Goal: Find specific page/section: Find specific page/section

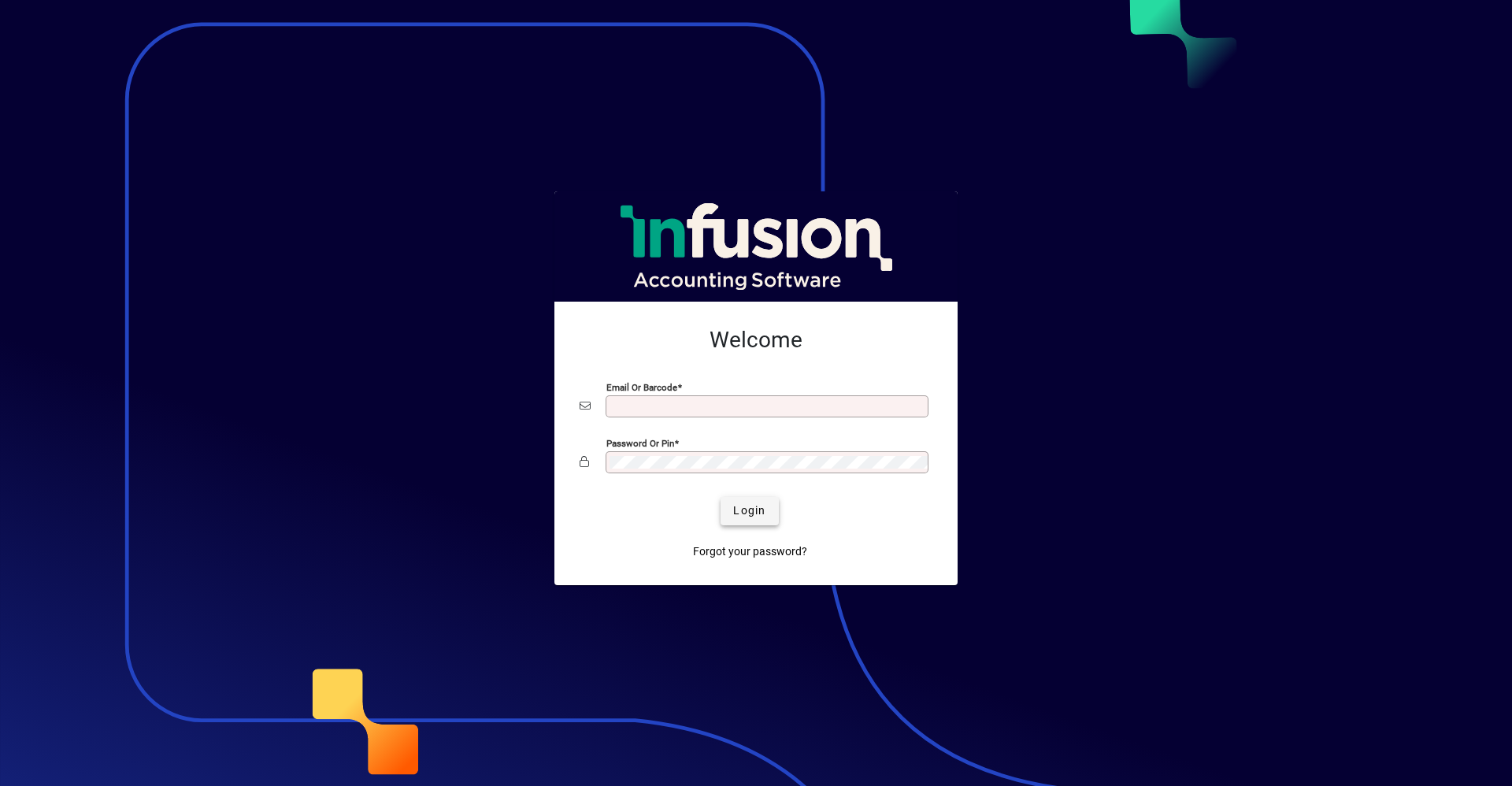
type input "**********"
click at [754, 510] on span "Login" at bounding box center [750, 511] width 33 height 16
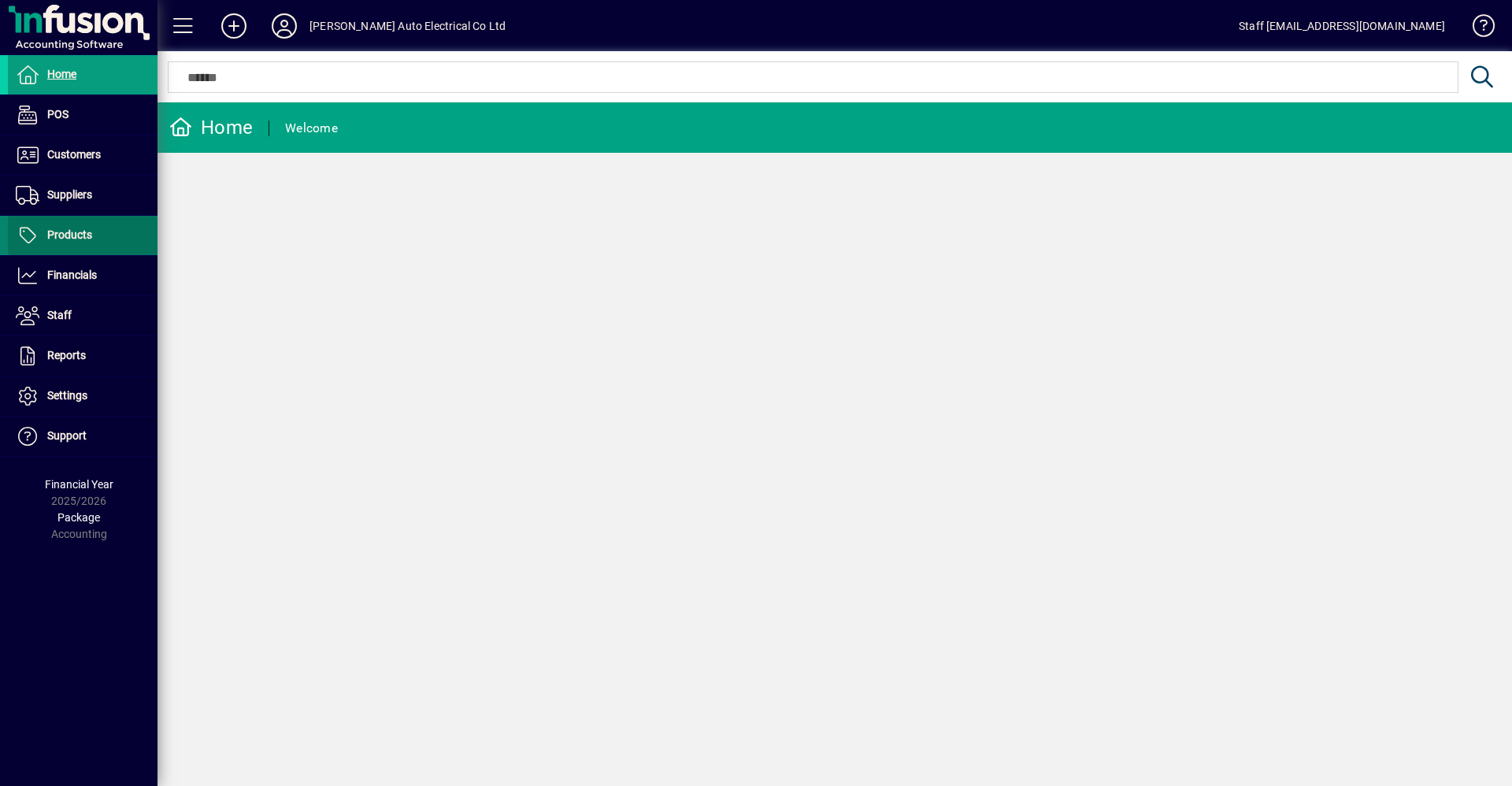
click at [87, 233] on span "Products" at bounding box center [70, 234] width 45 height 13
